Goal: Information Seeking & Learning: Learn about a topic

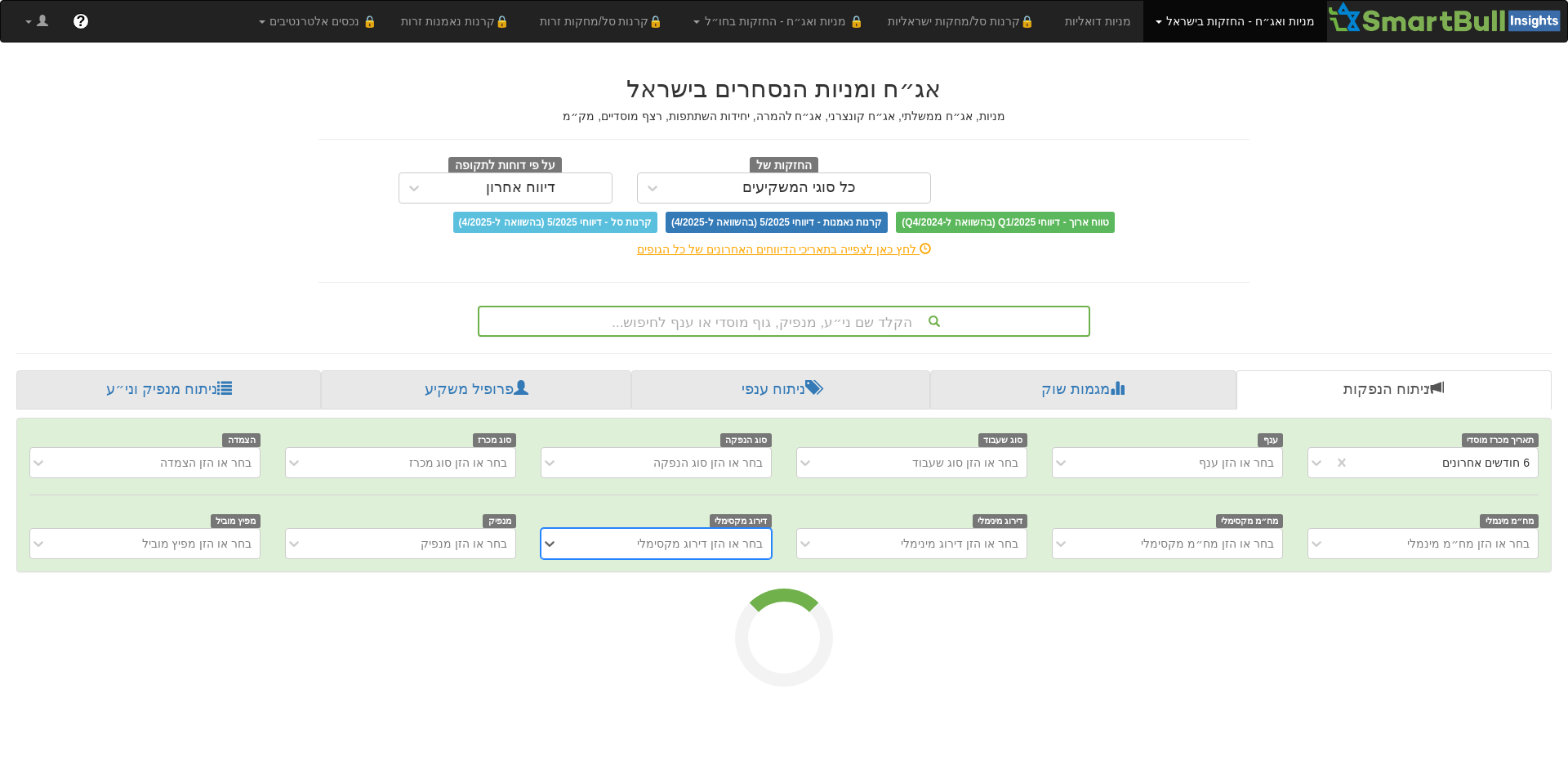
click at [761, 320] on div "הקלד שם ני״ע, מנפיק, גוף מוסדי או ענף לחיפוש..." at bounding box center [784, 321] width 609 height 28
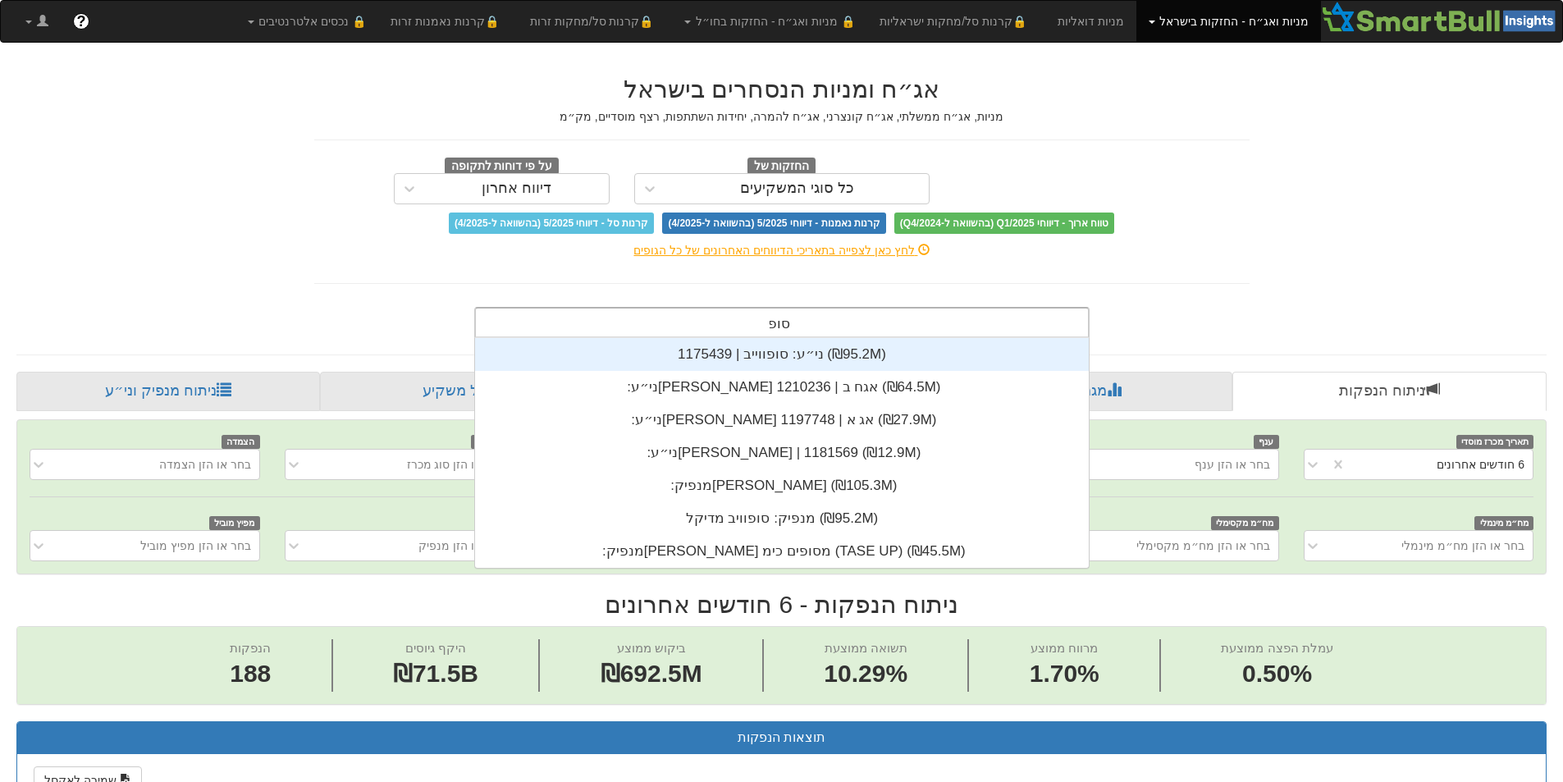
scroll to position [131, 0]
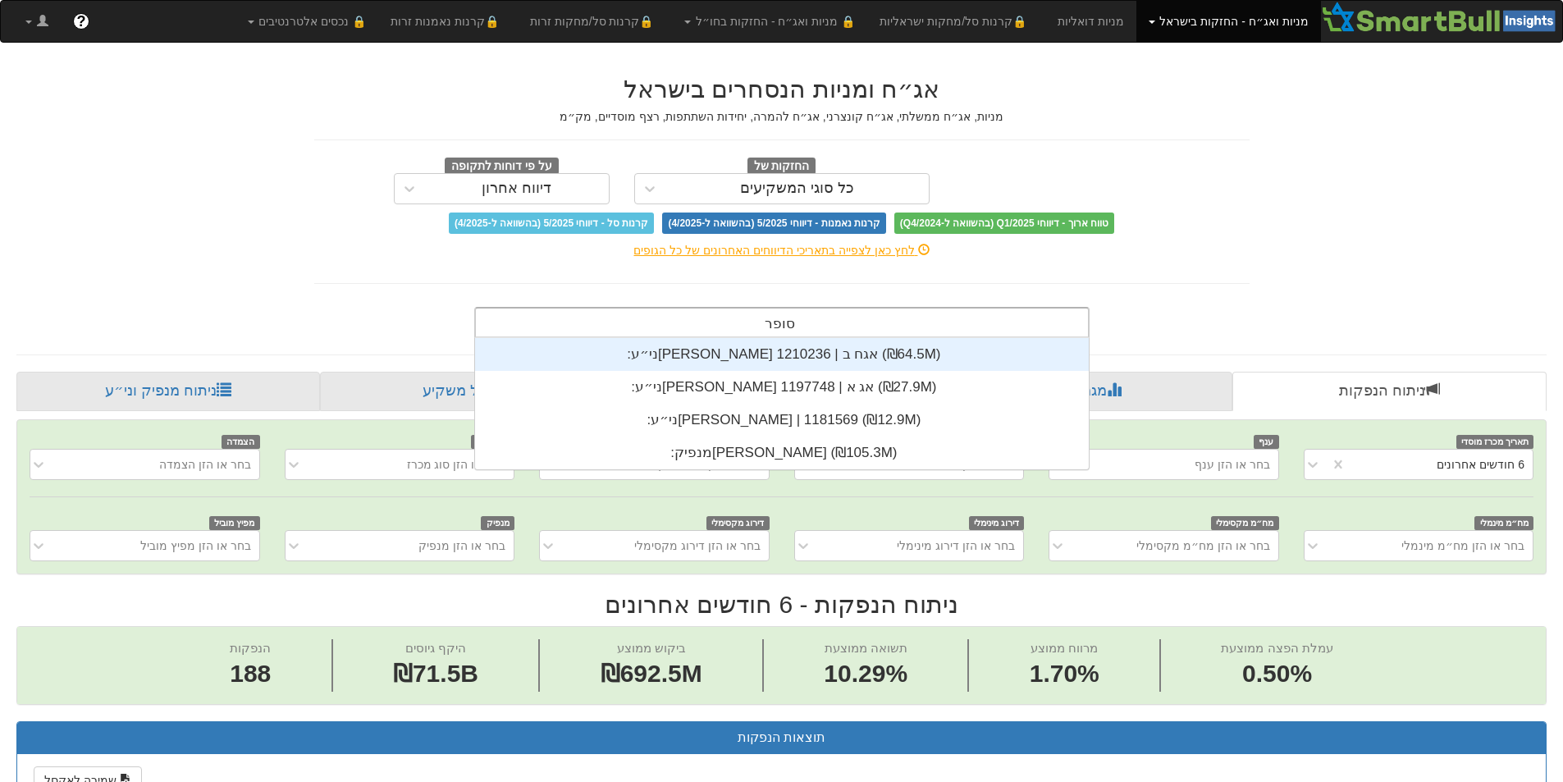
type input "[PERSON_NAME]"
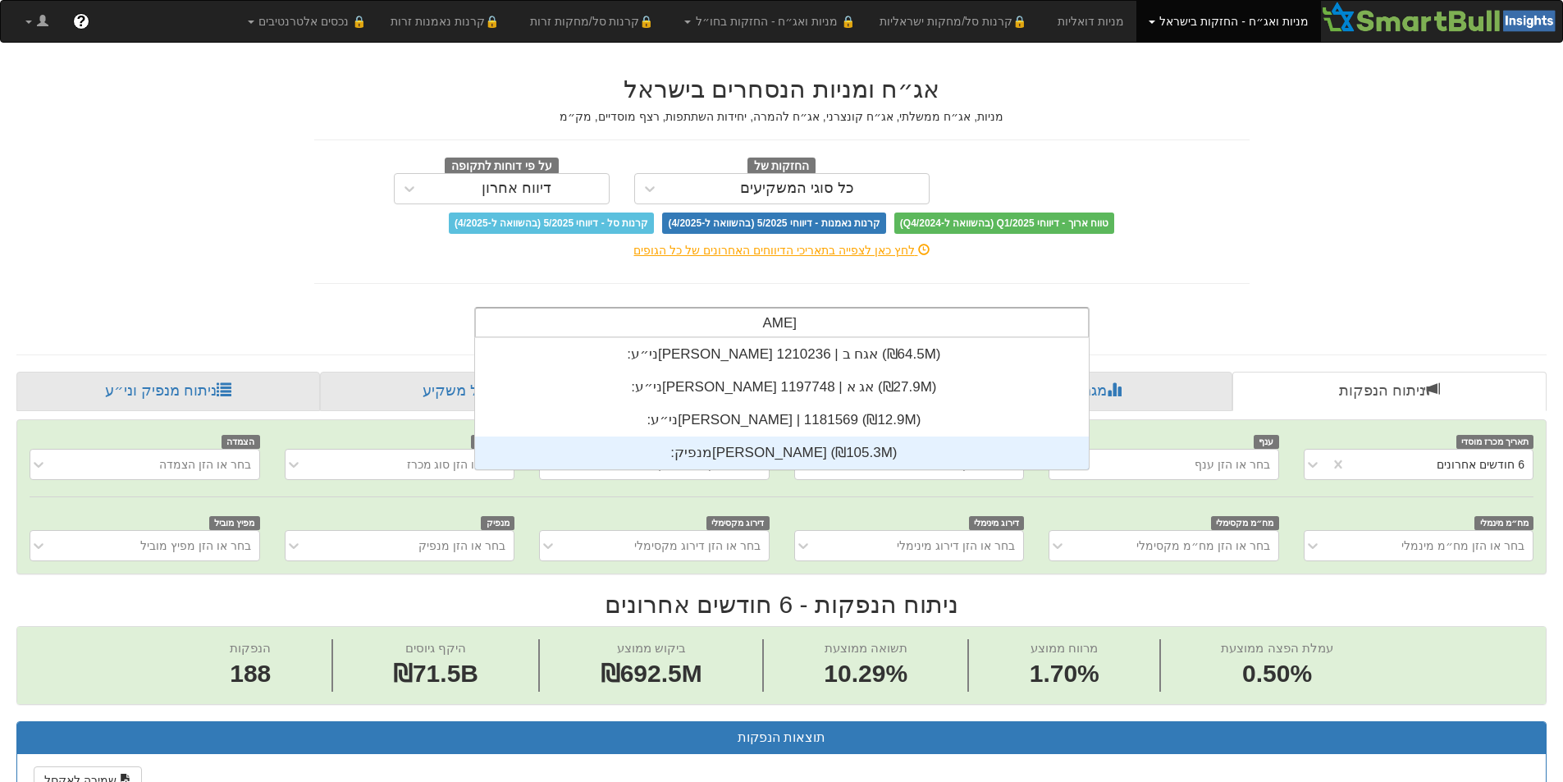
click at [761, 454] on div "מנפיק: ‏[PERSON_NAME] ‎(₪105.3M)‎" at bounding box center [782, 452] width 614 height 33
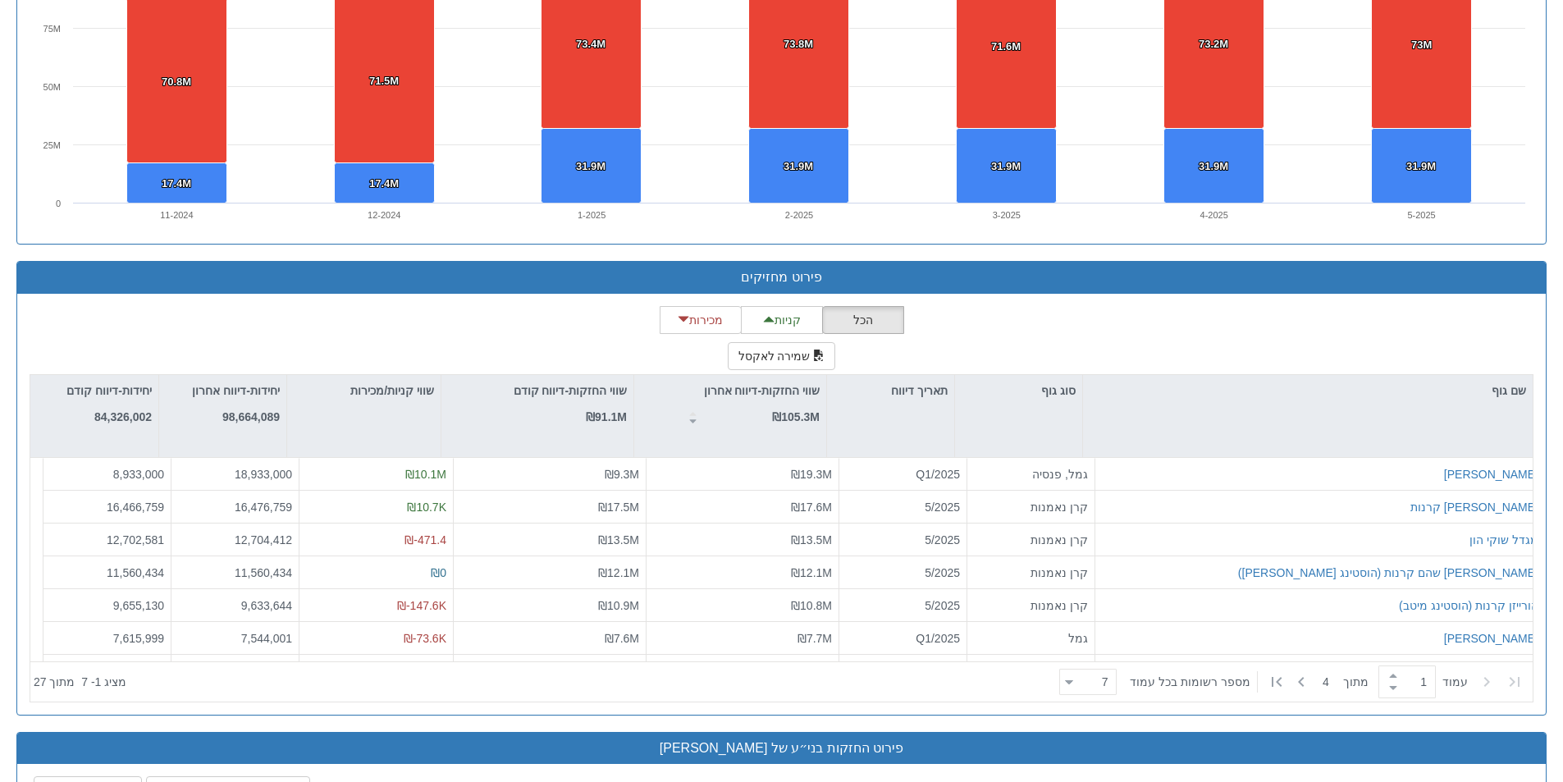
scroll to position [1784, 0]
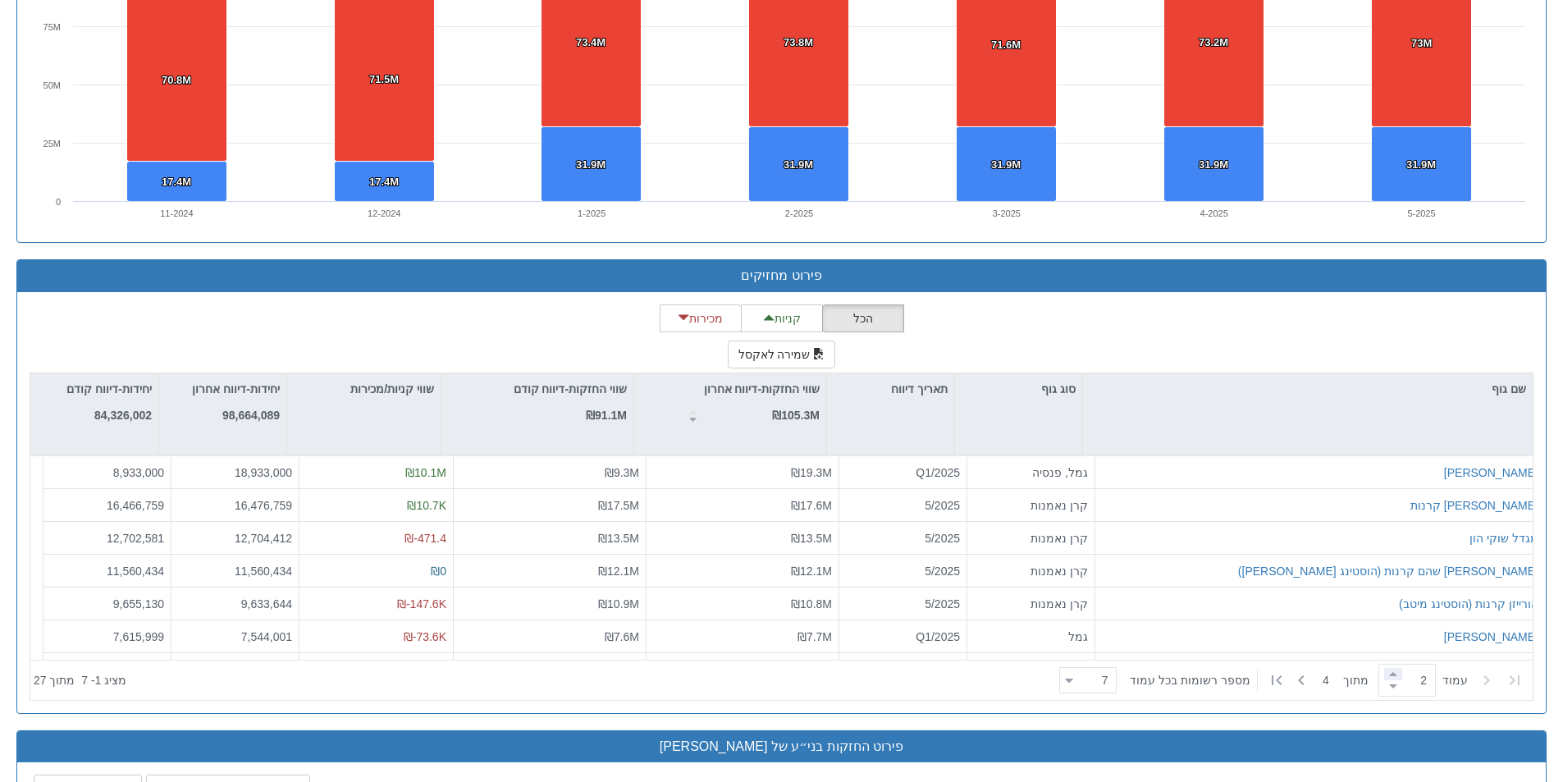
click at [1384, 678] on span at bounding box center [1393, 674] width 18 height 12
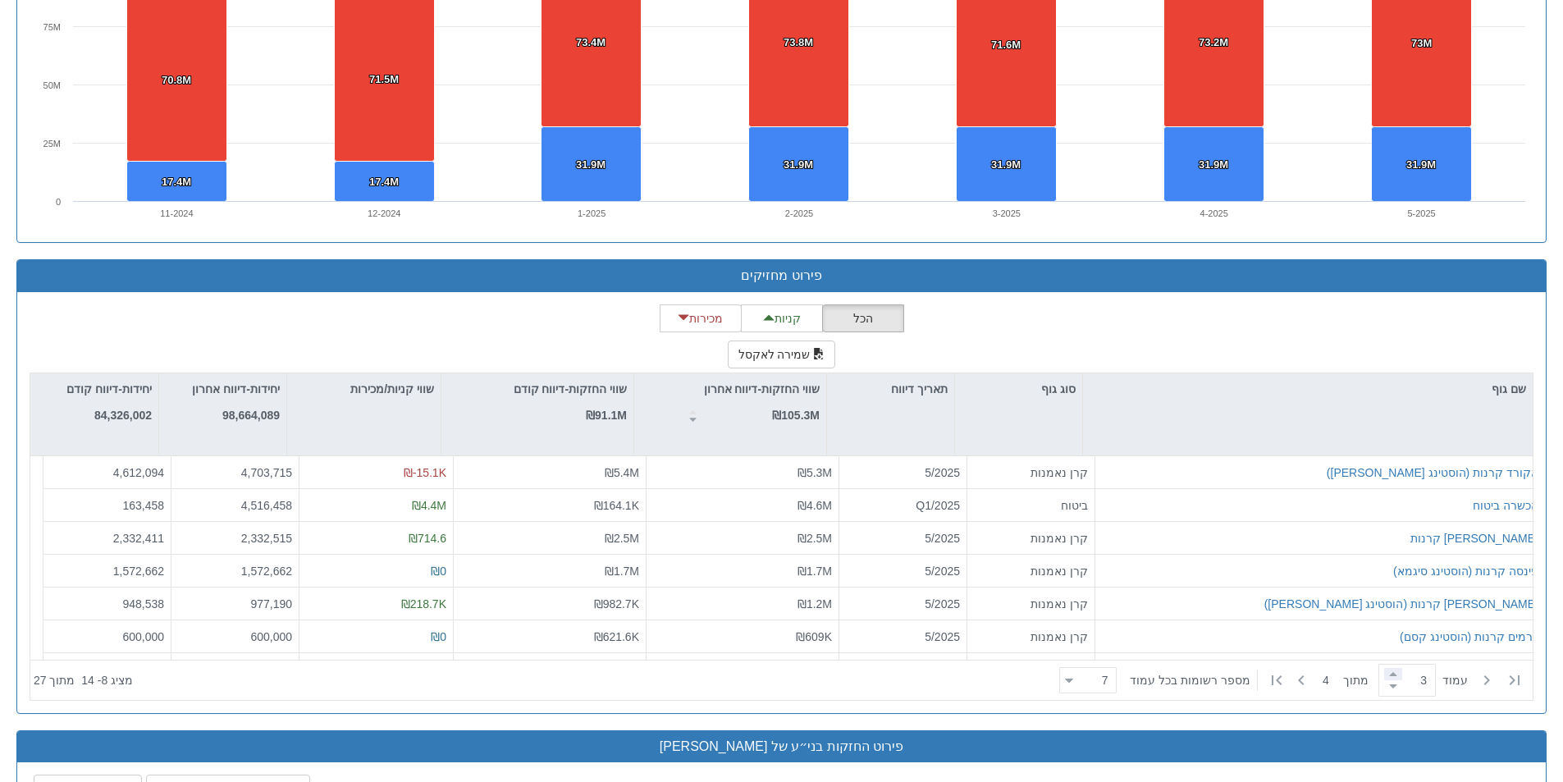
click at [1384, 678] on span at bounding box center [1393, 674] width 18 height 12
click at [1387, 695] on div "3" at bounding box center [1406, 680] width 57 height 33
click at [1389, 688] on span at bounding box center [1393, 686] width 18 height 12
type input "1"
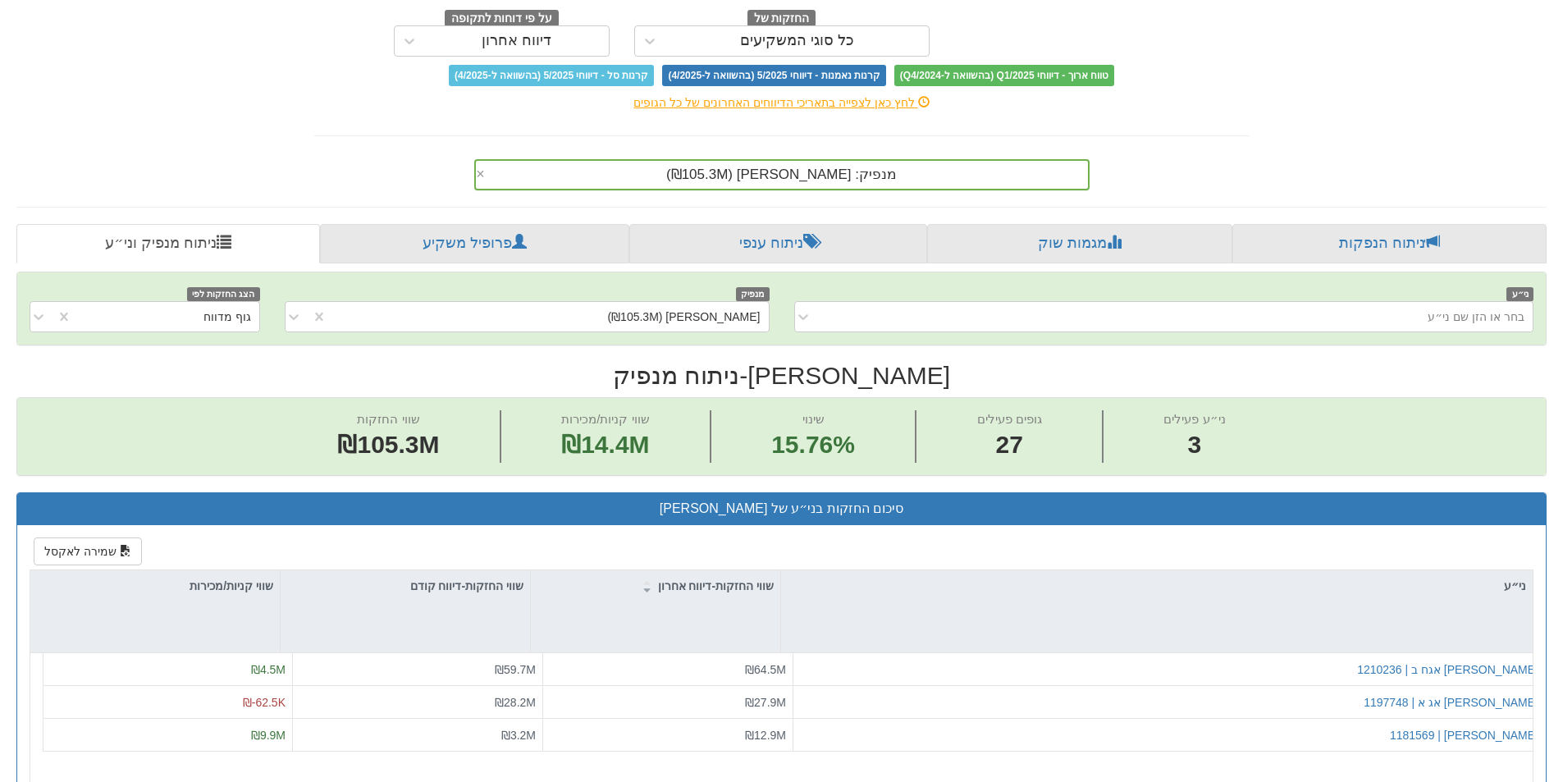
scroll to position [0, 0]
